Goal: Navigation & Orientation: Find specific page/section

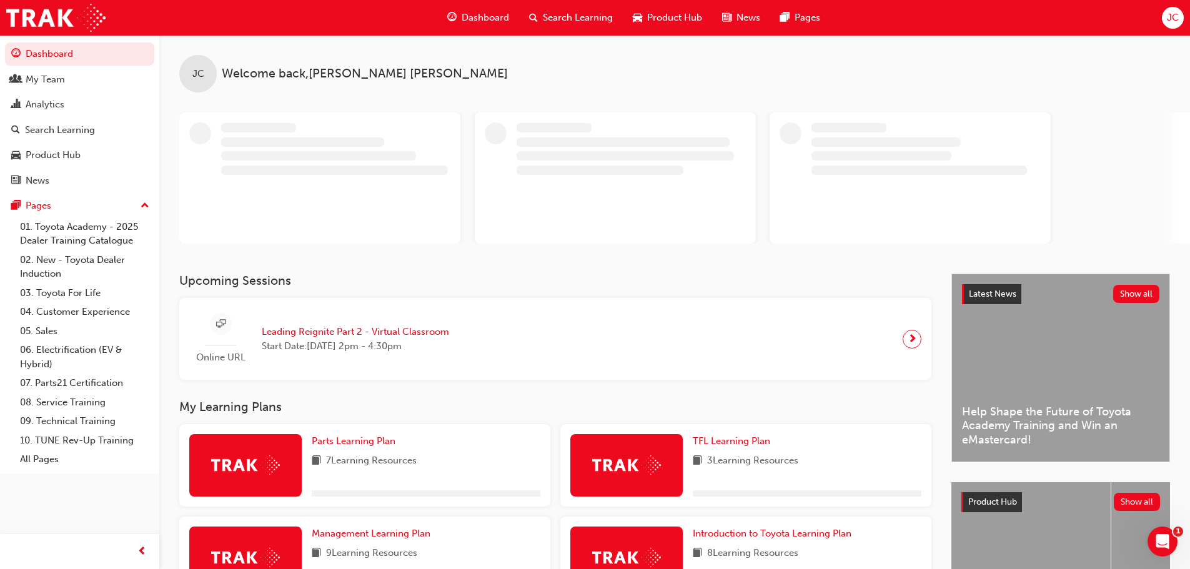
drag, startPoint x: 540, startPoint y: 51, endPoint x: 1063, endPoint y: 104, distance: 525.4
click at [1065, 102] on div "JC Welcome back , Jermaine Clarke" at bounding box center [674, 139] width 1030 height 209
